Goal: Check status: Check status

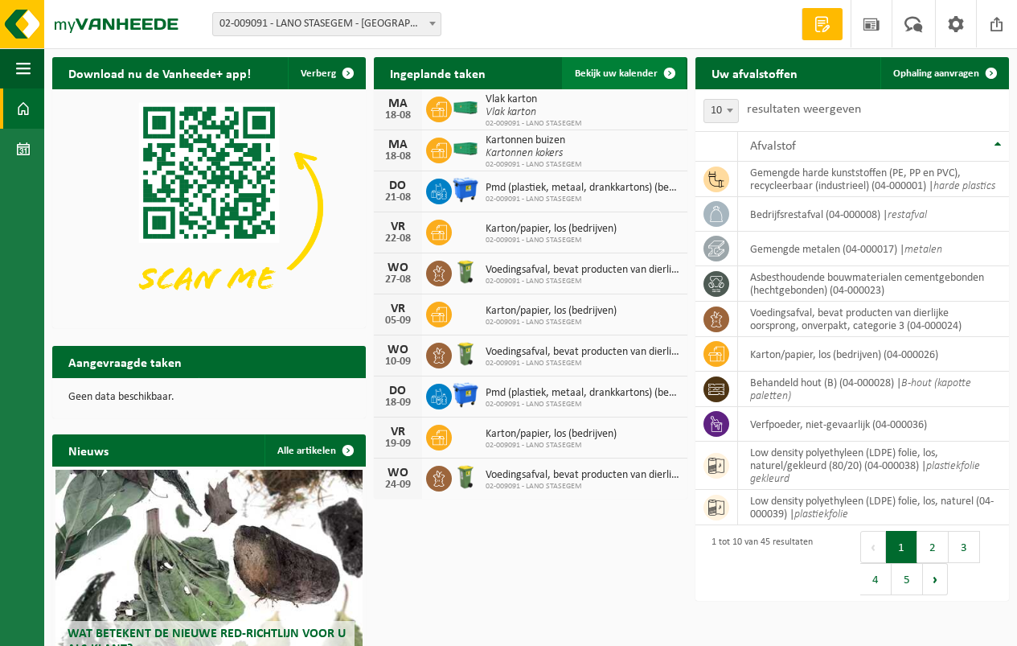
click at [623, 74] on span "Bekijk uw kalender" at bounding box center [616, 73] width 83 height 10
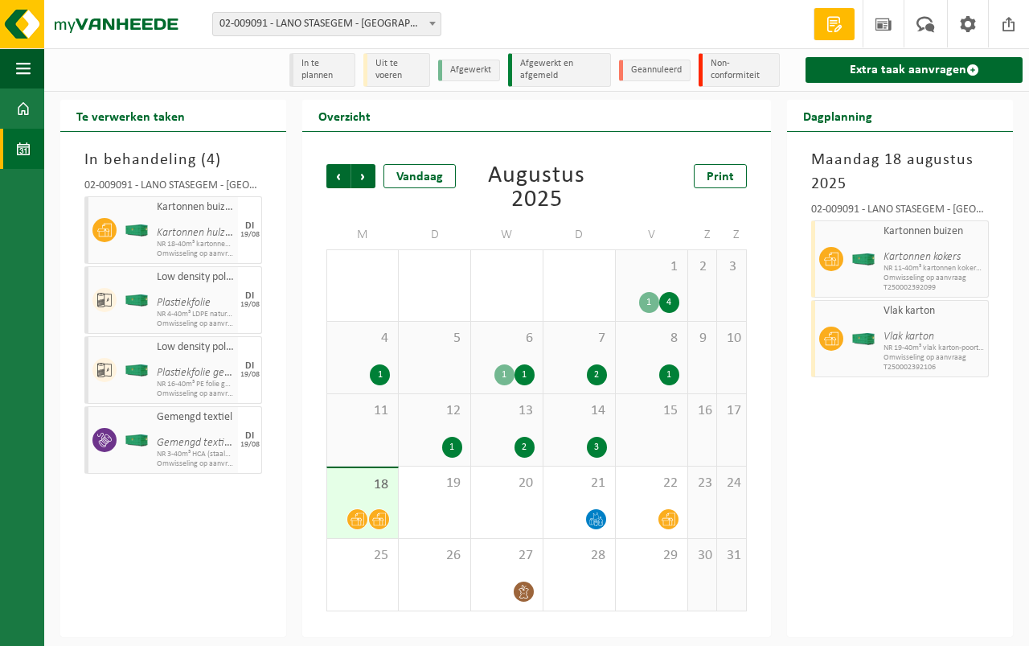
click at [361, 498] on div "18" at bounding box center [362, 503] width 71 height 70
drag, startPoint x: 365, startPoint y: 493, endPoint x: 375, endPoint y: 489, distance: 11.2
click at [375, 489] on span "18" at bounding box center [362, 485] width 55 height 18
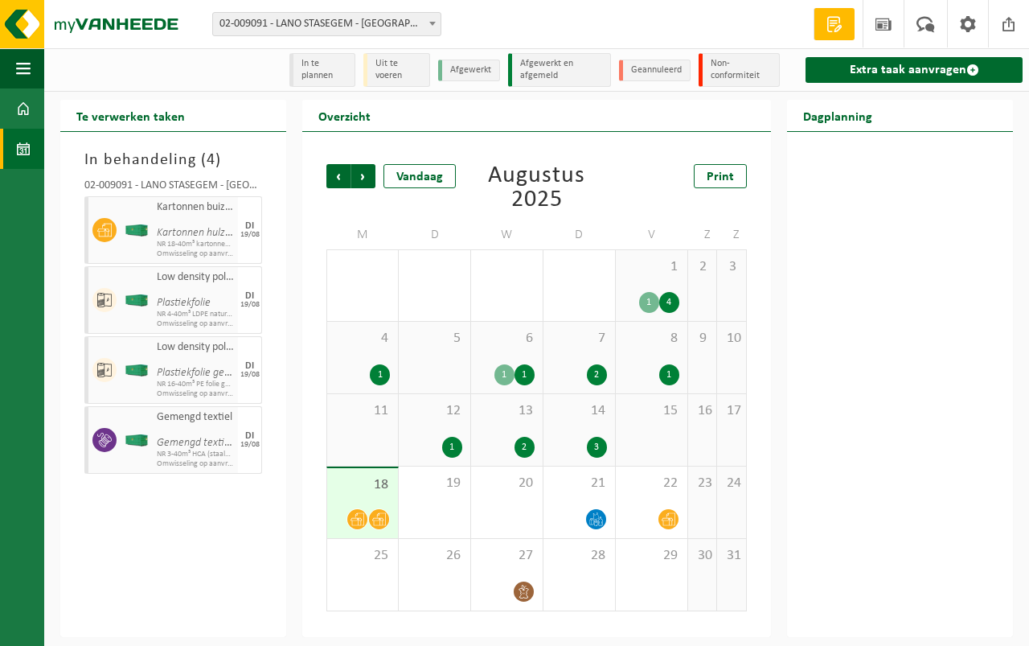
click at [375, 489] on span "18" at bounding box center [362, 485] width 55 height 18
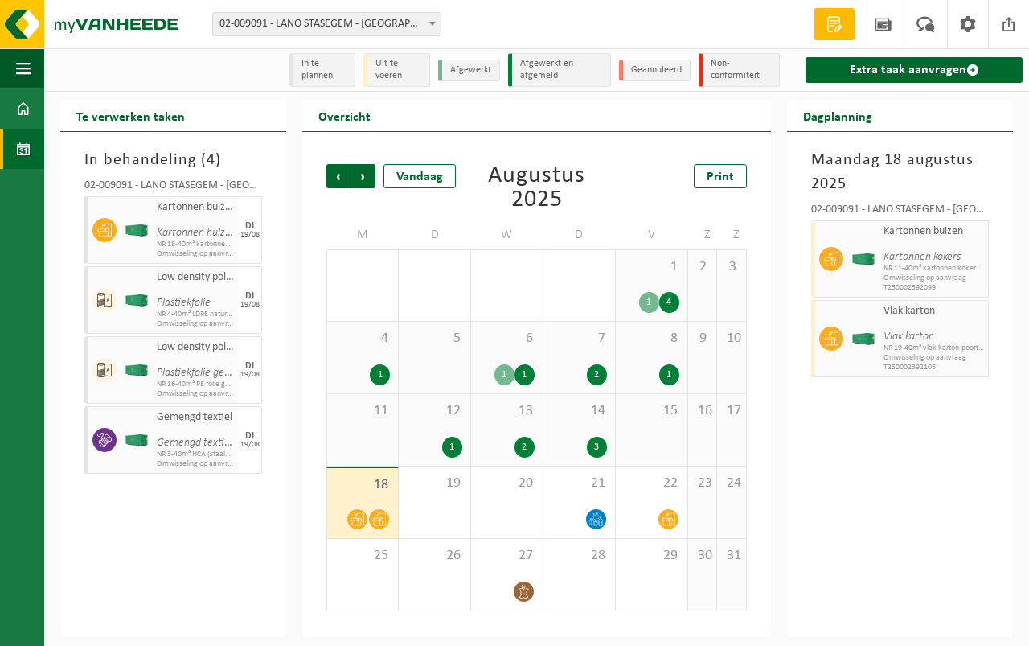
click at [587, 415] on span "14" at bounding box center [579, 411] width 55 height 18
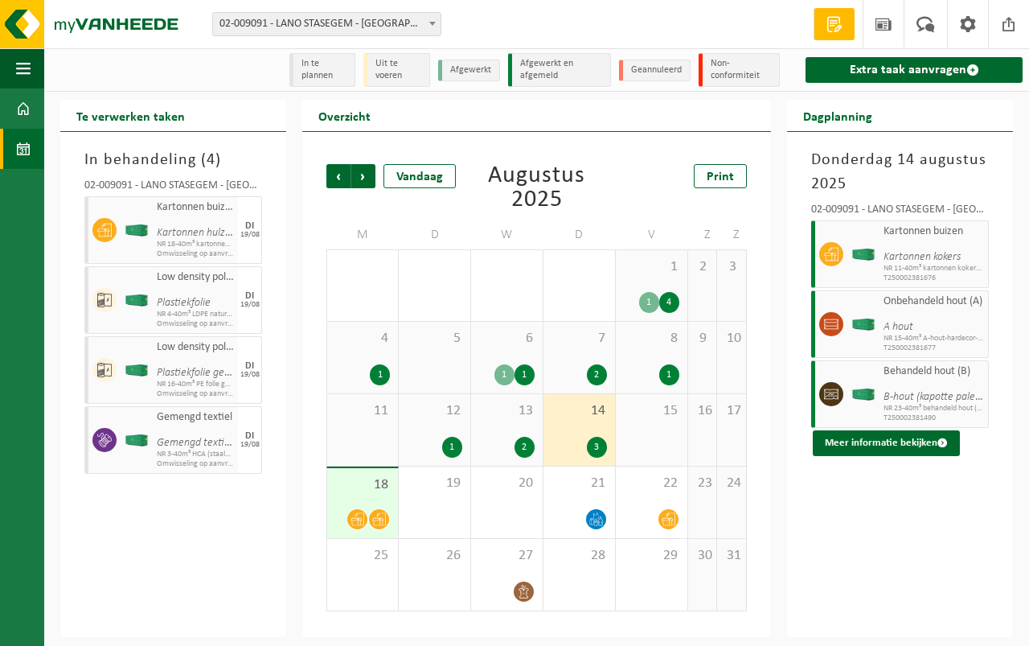
click at [520, 429] on div "13 2" at bounding box center [507, 430] width 72 height 72
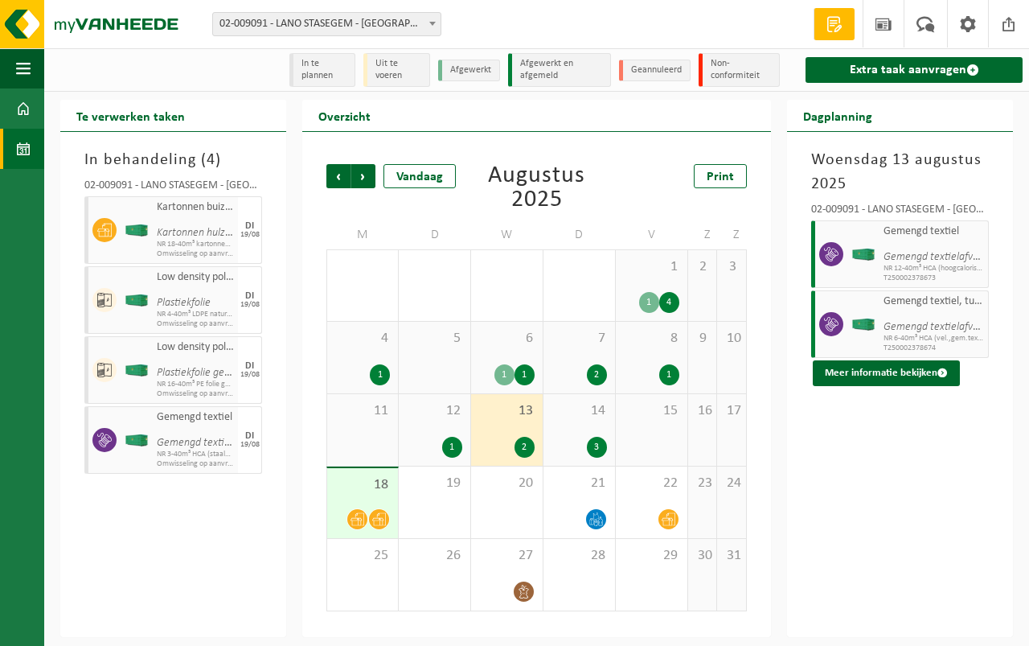
click at [581, 422] on div "14 3" at bounding box center [580, 430] width 72 height 72
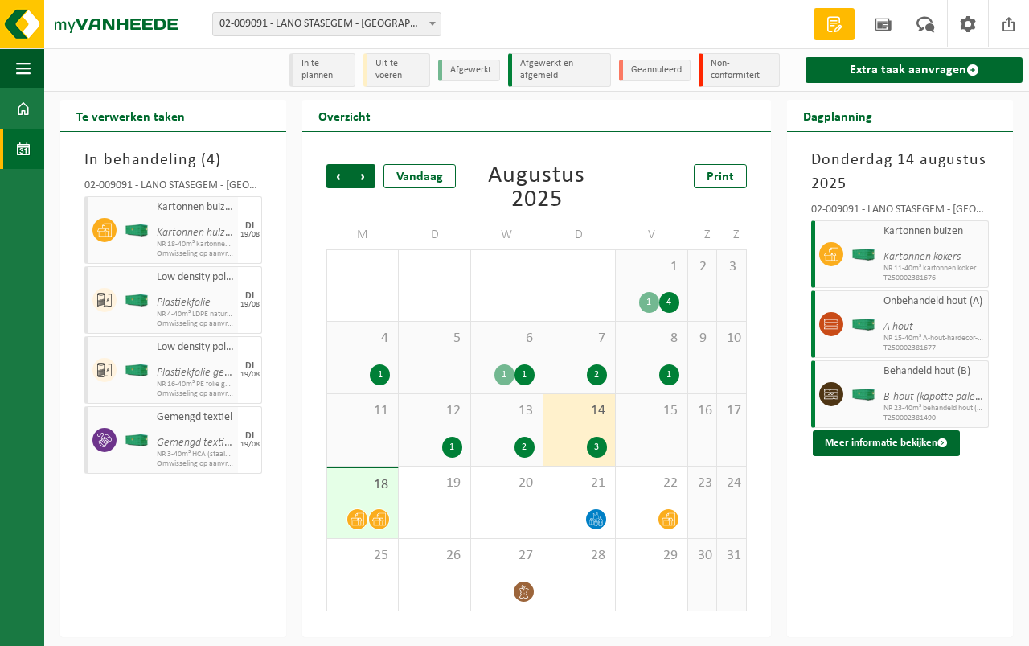
click at [648, 427] on div "15" at bounding box center [652, 430] width 72 height 72
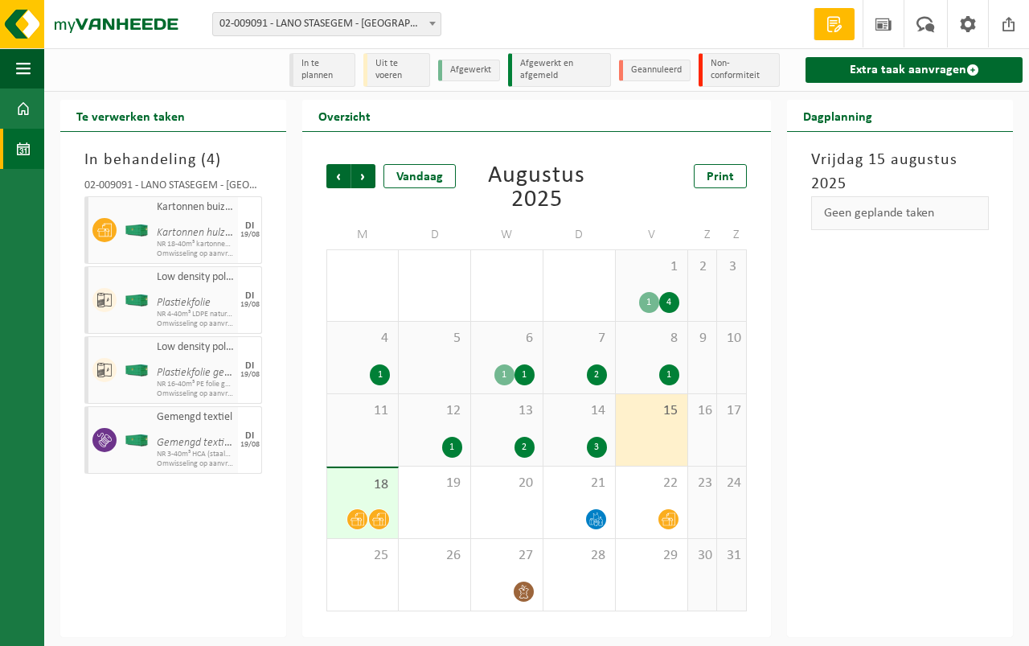
click at [363, 504] on div "18" at bounding box center [362, 503] width 71 height 70
